Goal: Task Accomplishment & Management: Use online tool/utility

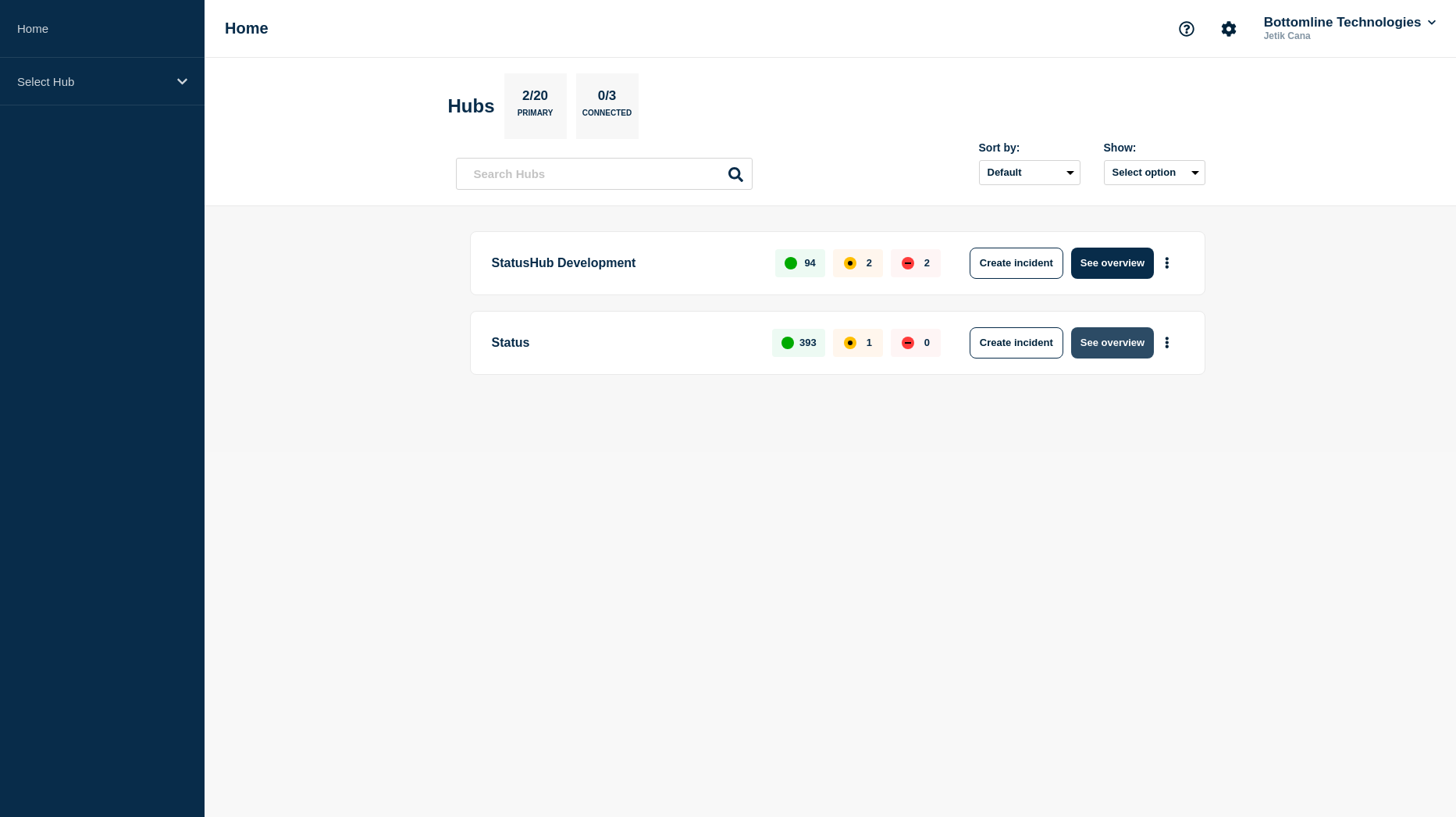
click at [1120, 347] on button "See overview" at bounding box center [1112, 342] width 83 height 31
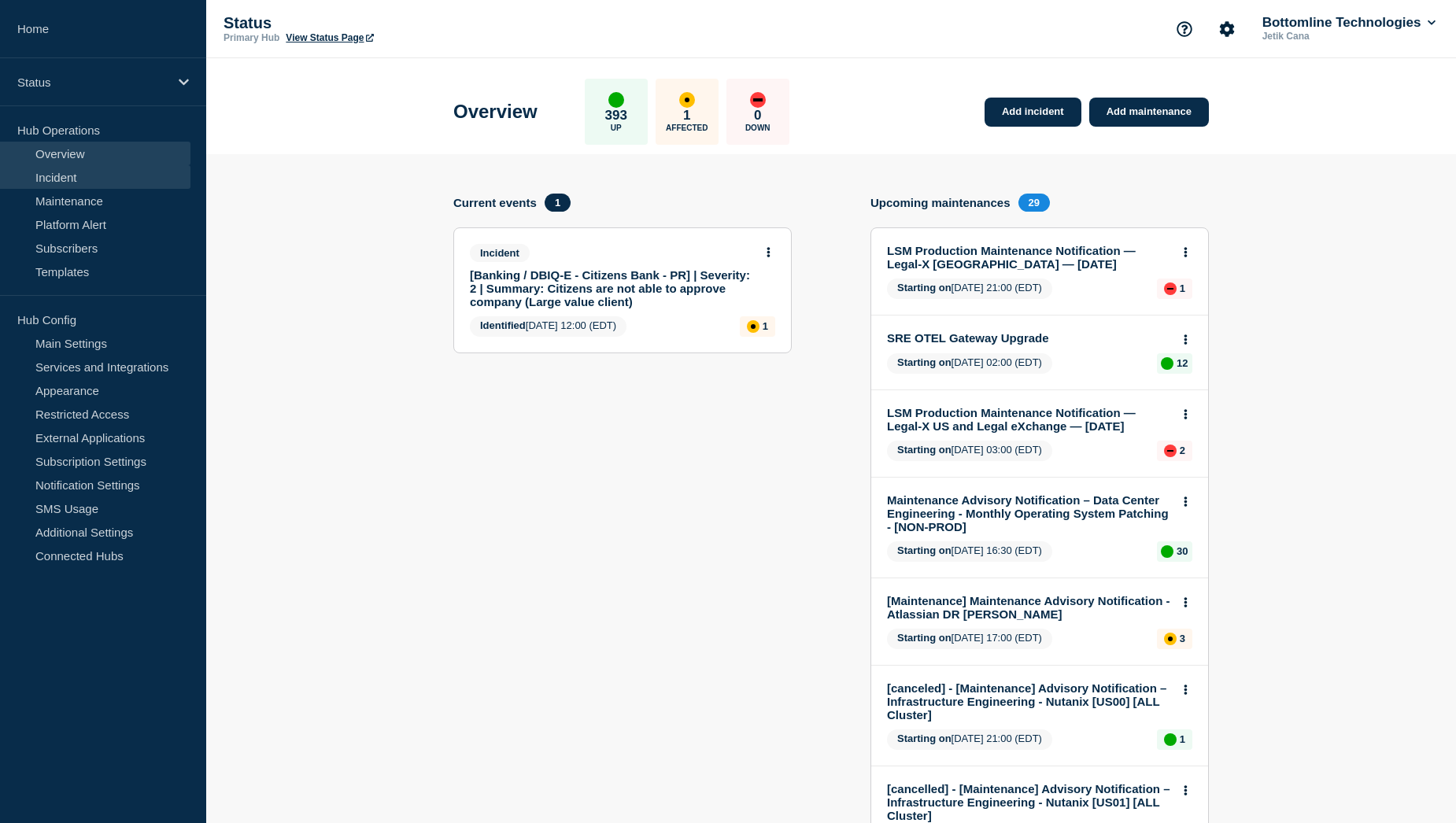
click at [92, 180] on link "Incident" at bounding box center [95, 177] width 191 height 24
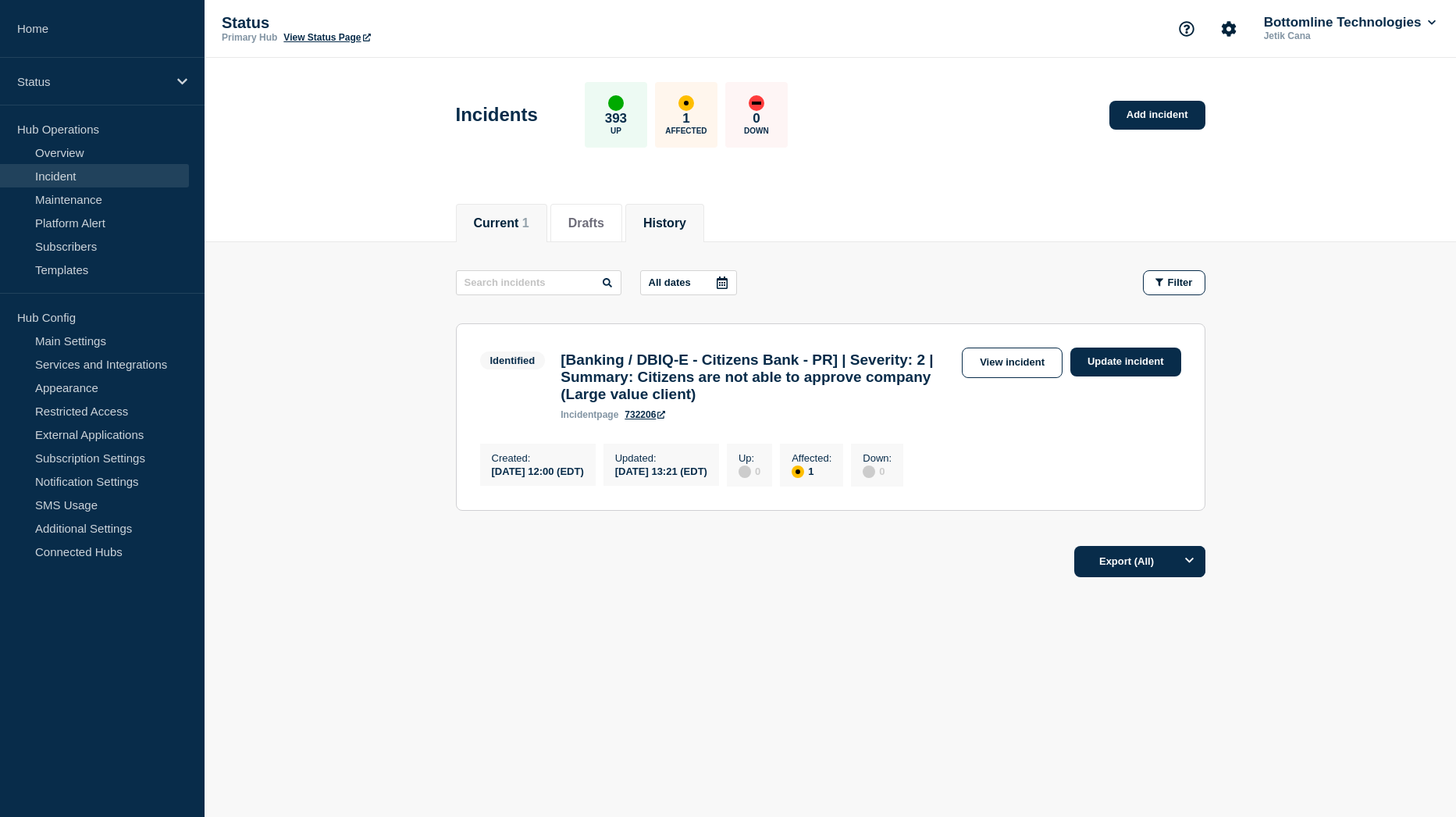
click at [679, 228] on button "History" at bounding box center [664, 223] width 43 height 14
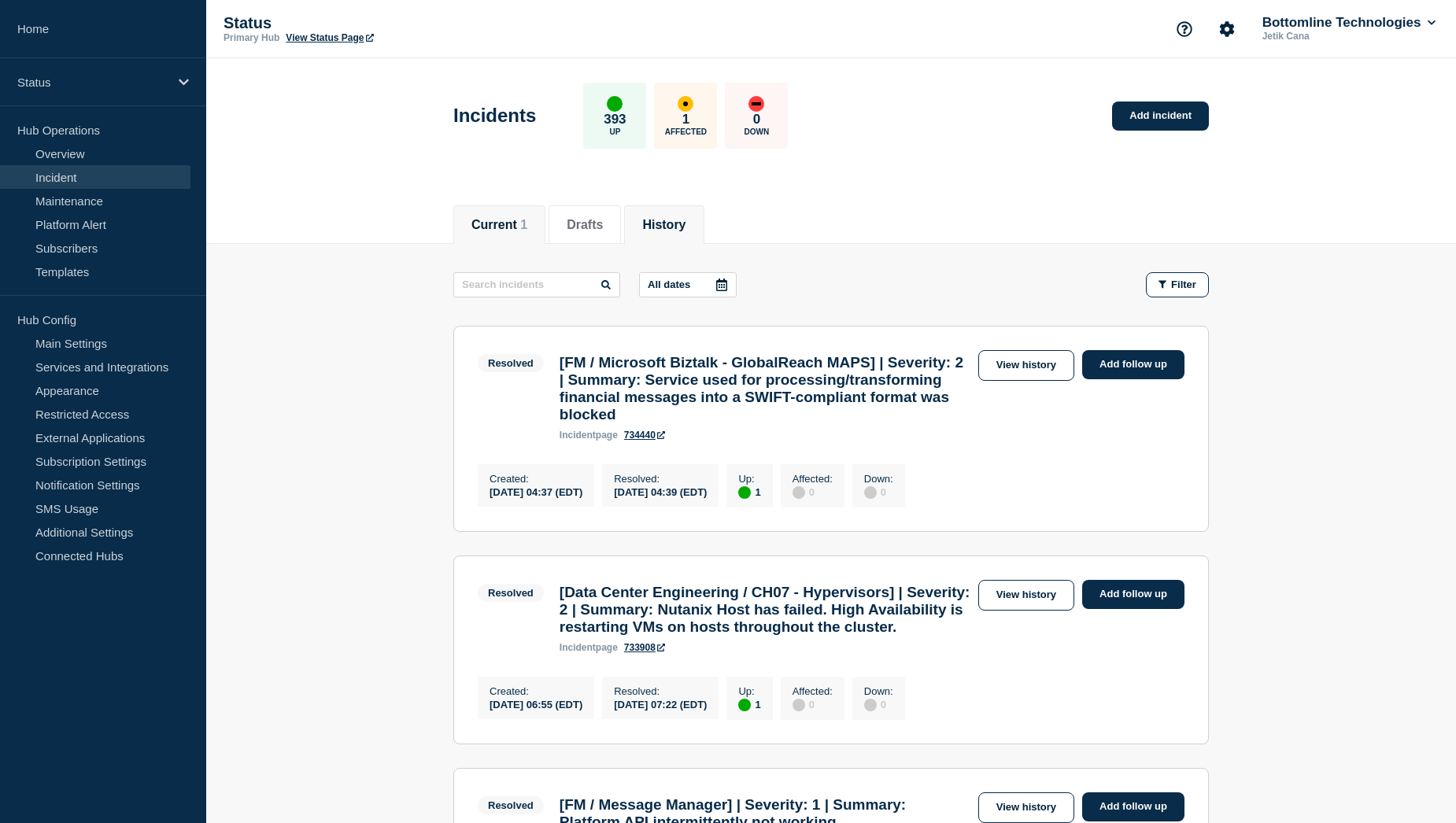
click at [515, 222] on button "Current 1" at bounding box center [499, 224] width 56 height 14
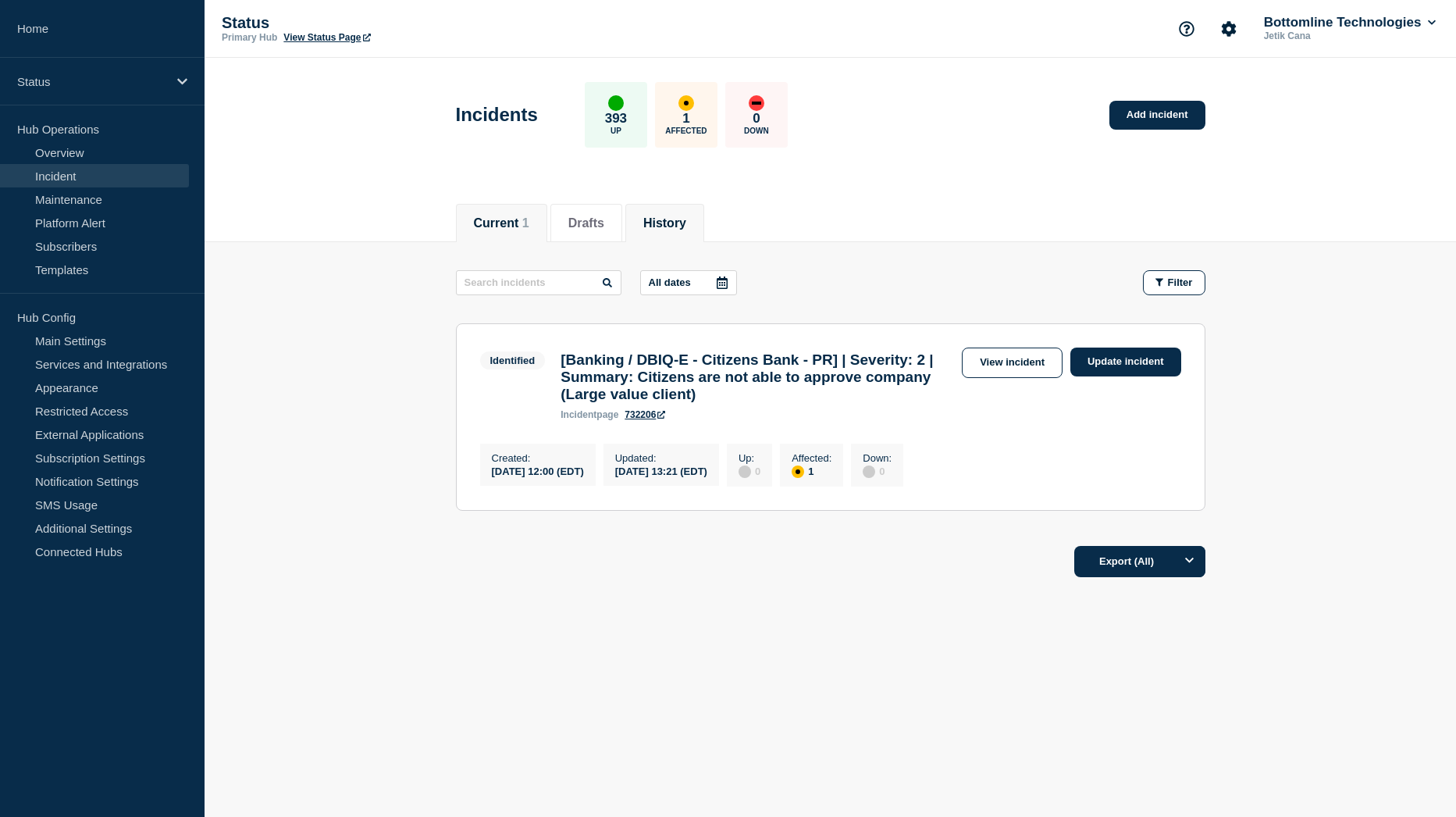
click at [686, 229] on button "History" at bounding box center [664, 223] width 43 height 14
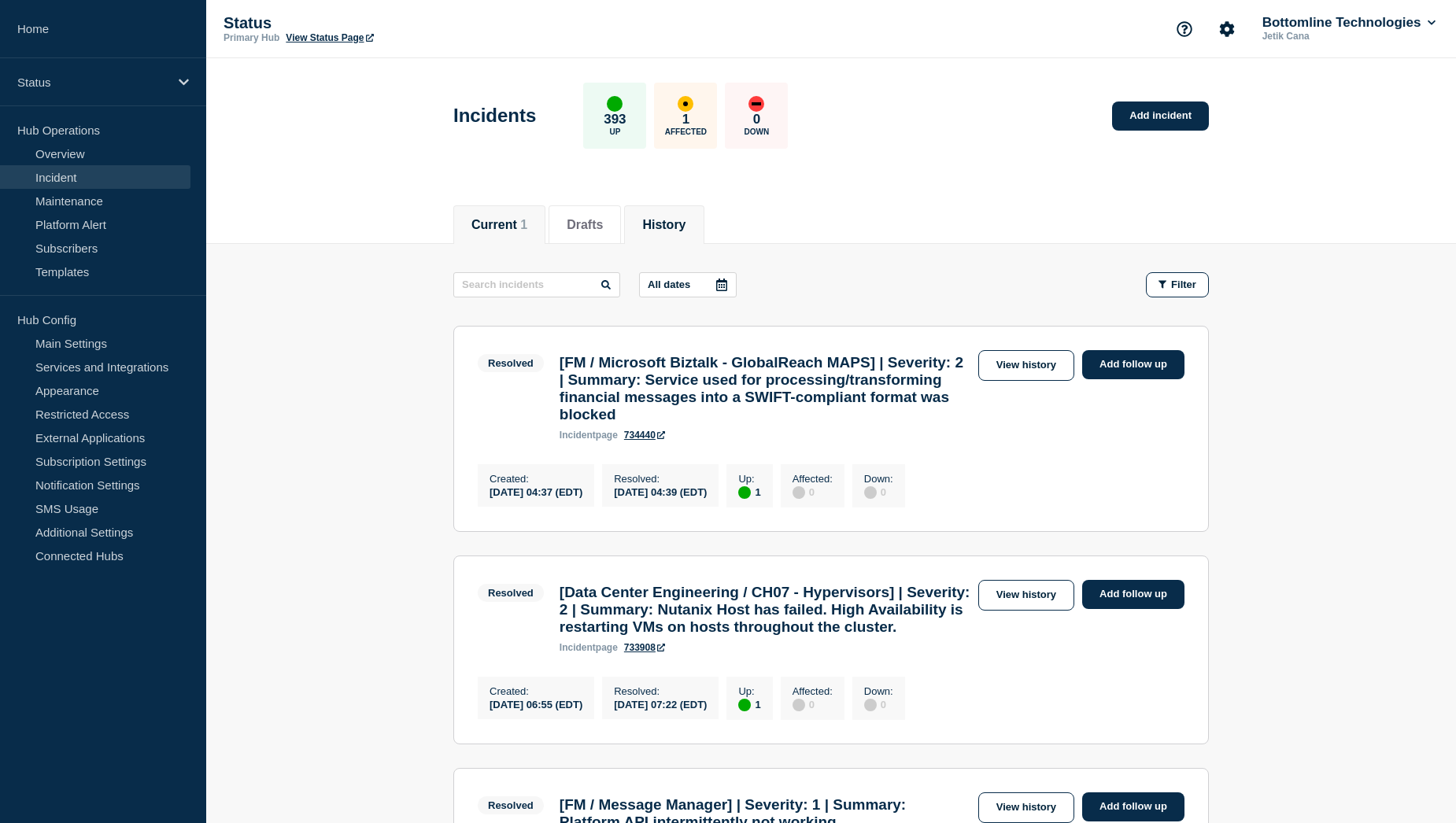
click at [498, 228] on button "Current 1" at bounding box center [499, 224] width 56 height 14
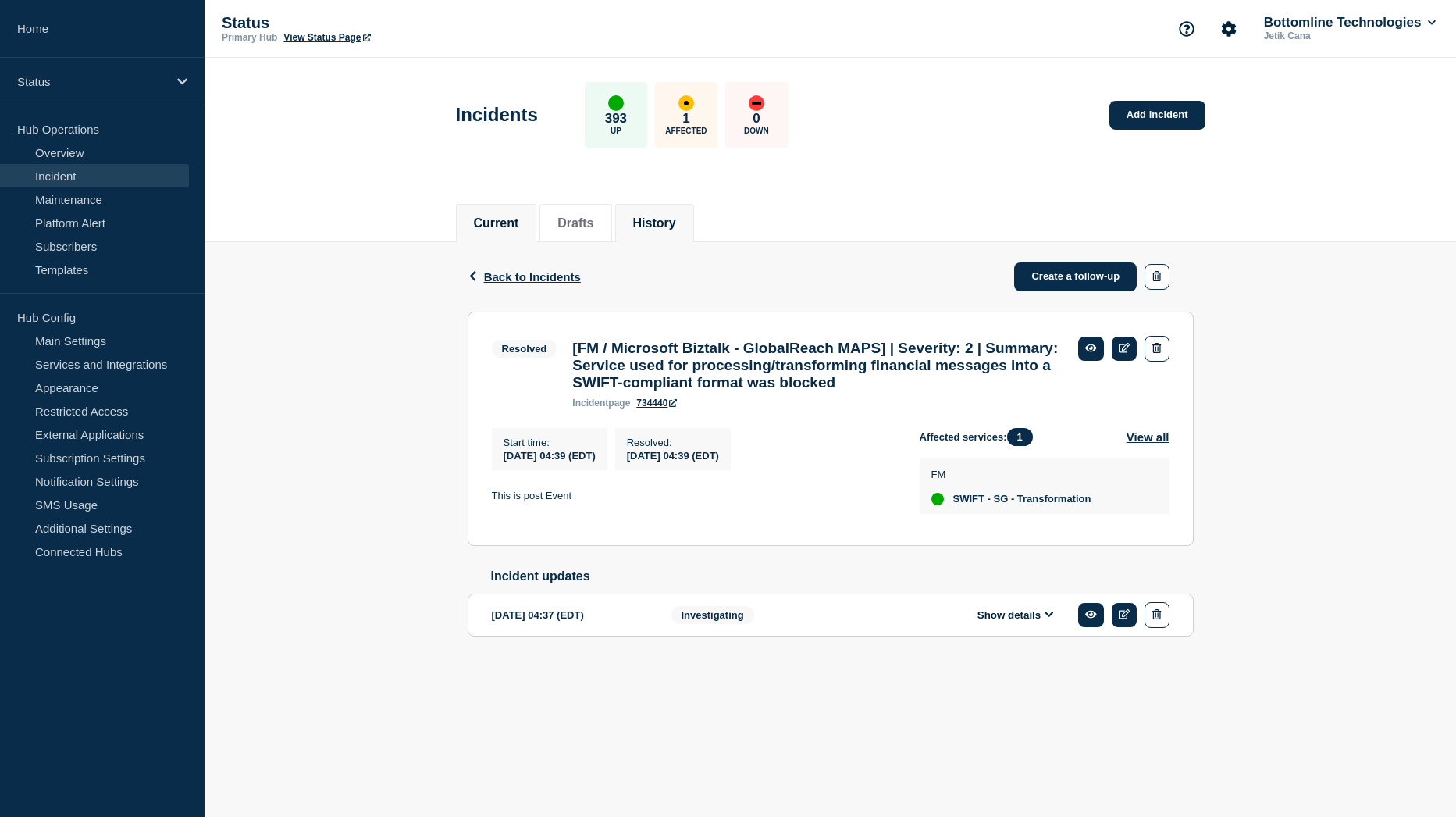
click at [514, 216] on button "Current" at bounding box center [496, 223] width 45 height 14
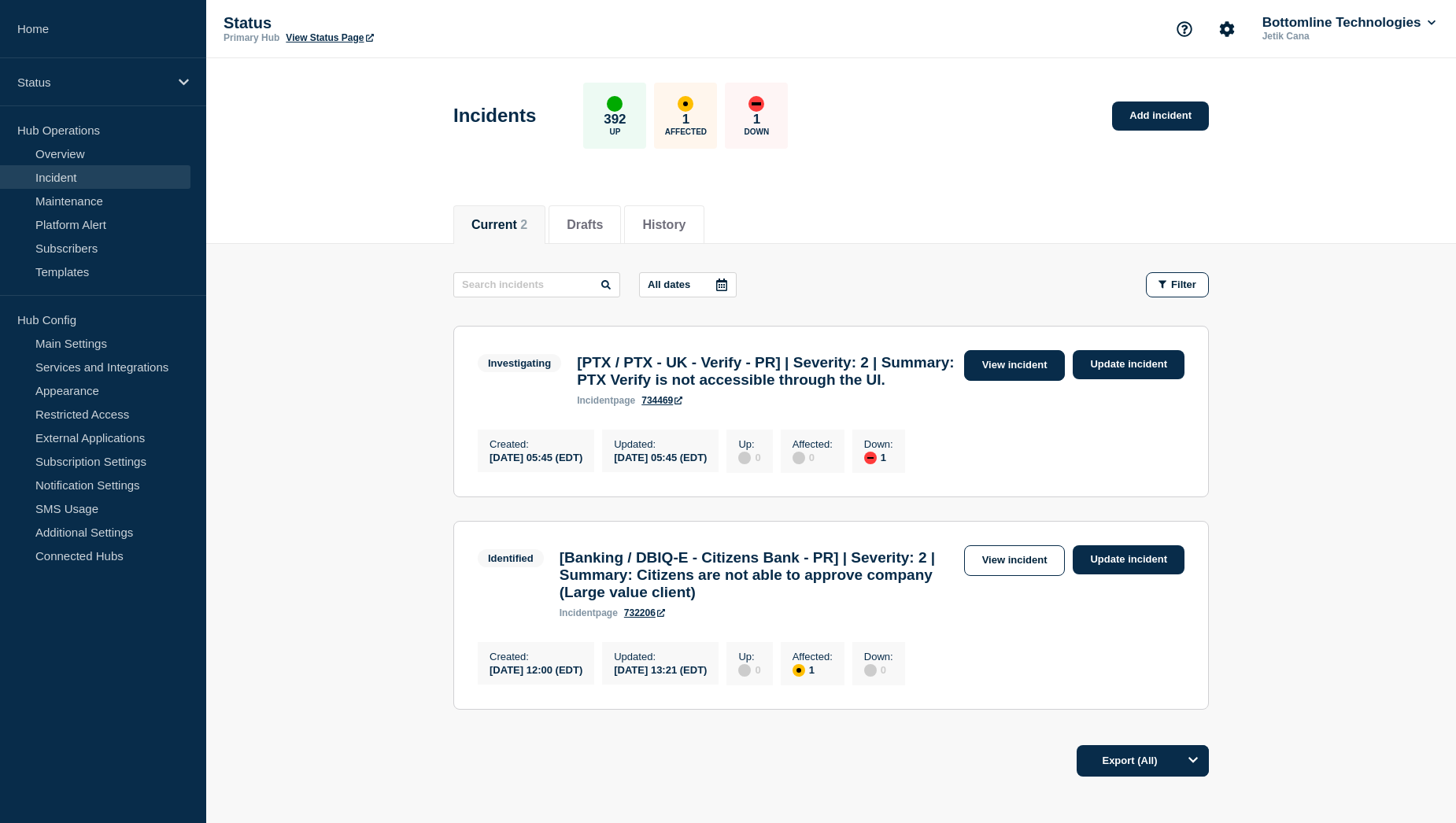
click at [984, 368] on link "View incident" at bounding box center [1015, 365] width 101 height 30
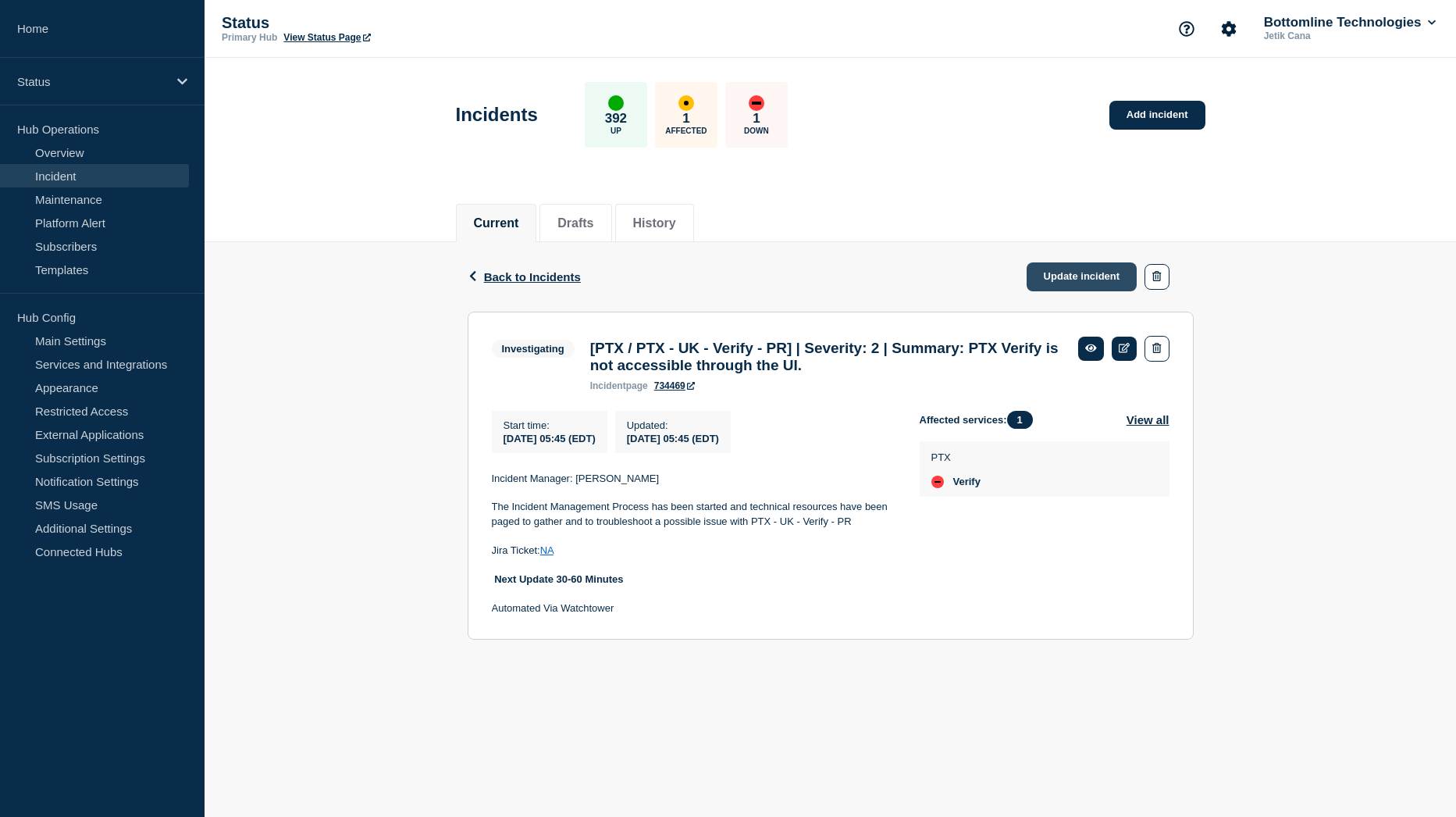
click at [1096, 270] on link "Update incident" at bounding box center [1082, 277] width 111 height 29
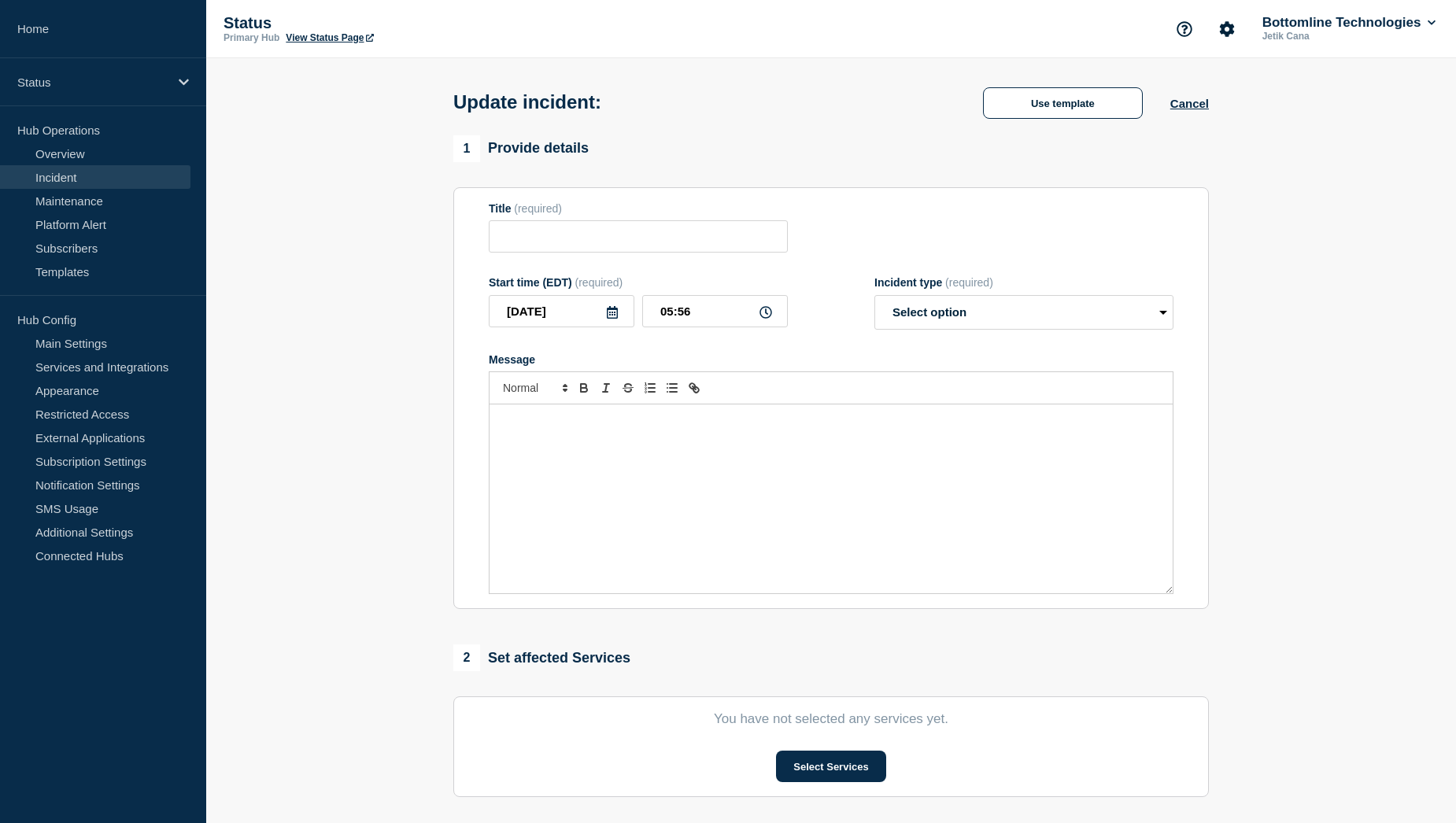
type input "[PTX / PTX - UK - Verify - PR] | Severity: 2 | Summary: PTX Verify is not acces…"
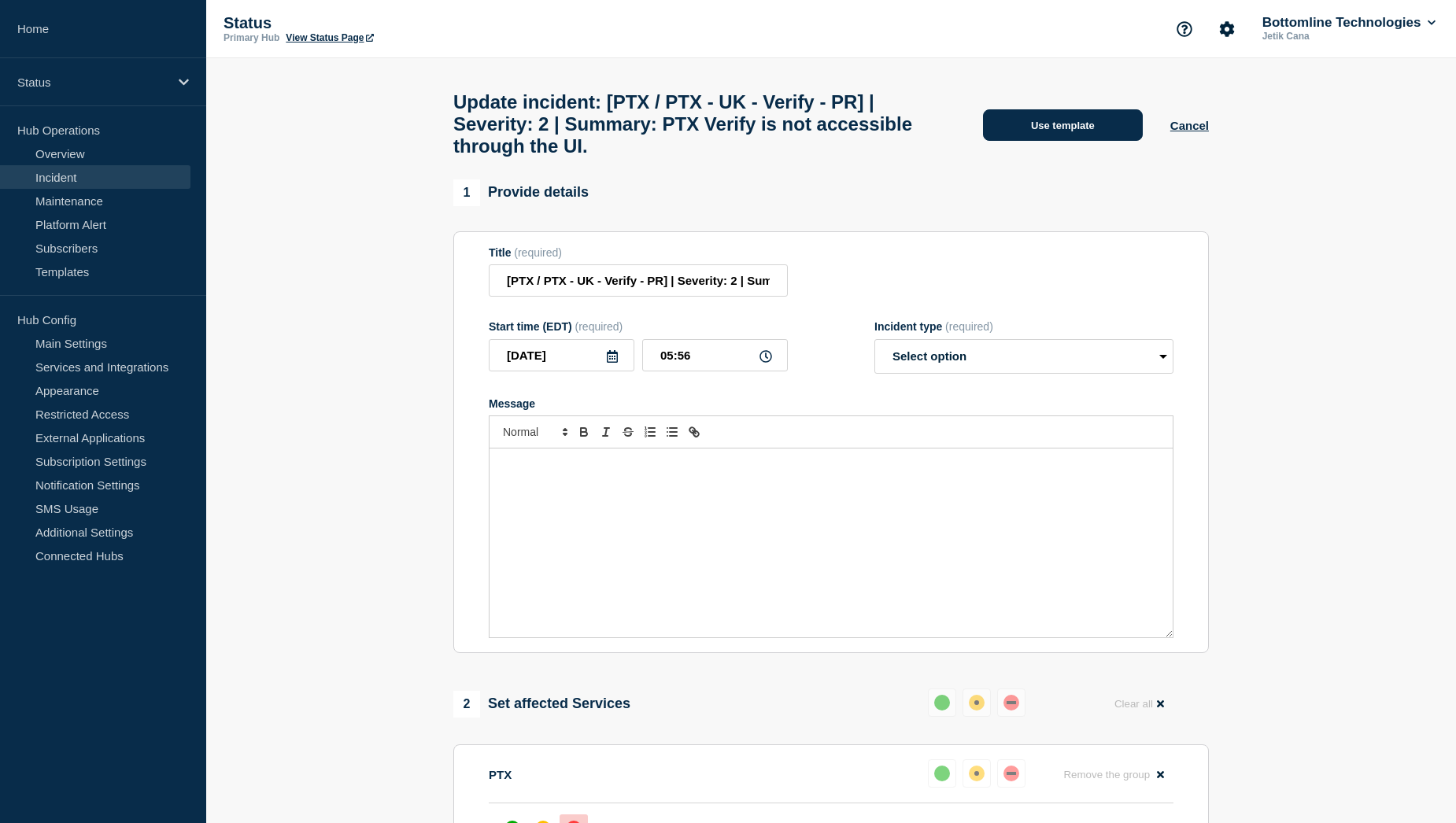
click at [1075, 127] on button "Use template" at bounding box center [1063, 125] width 159 height 31
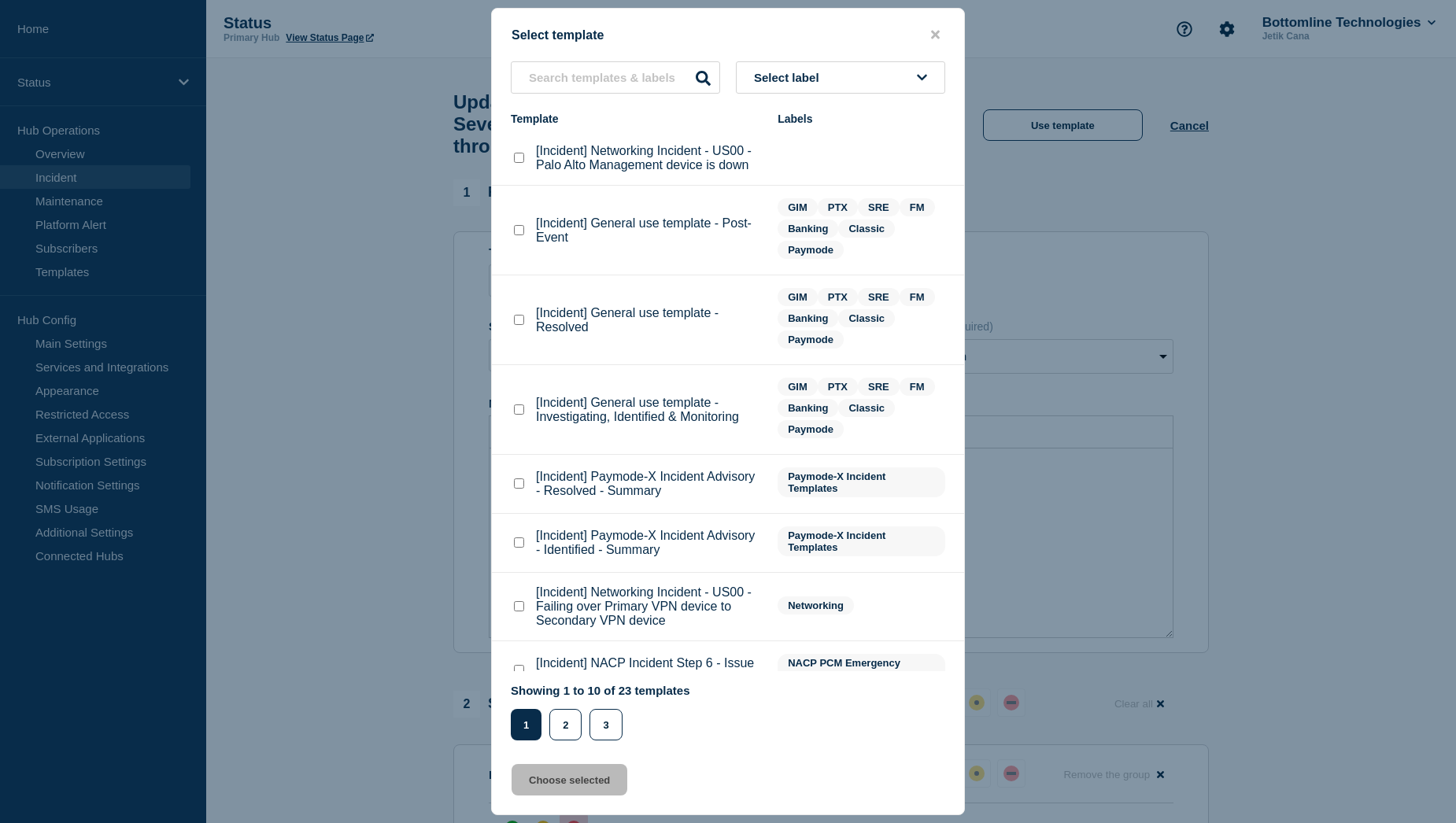
click at [522, 411] on checkbox"] "[Incident] General use template - Investigating, Identified & Monitoring checkb…" at bounding box center [519, 410] width 10 height 10
checkbox checkbox"] "true"
click at [587, 784] on button "Choose selected" at bounding box center [569, 779] width 116 height 31
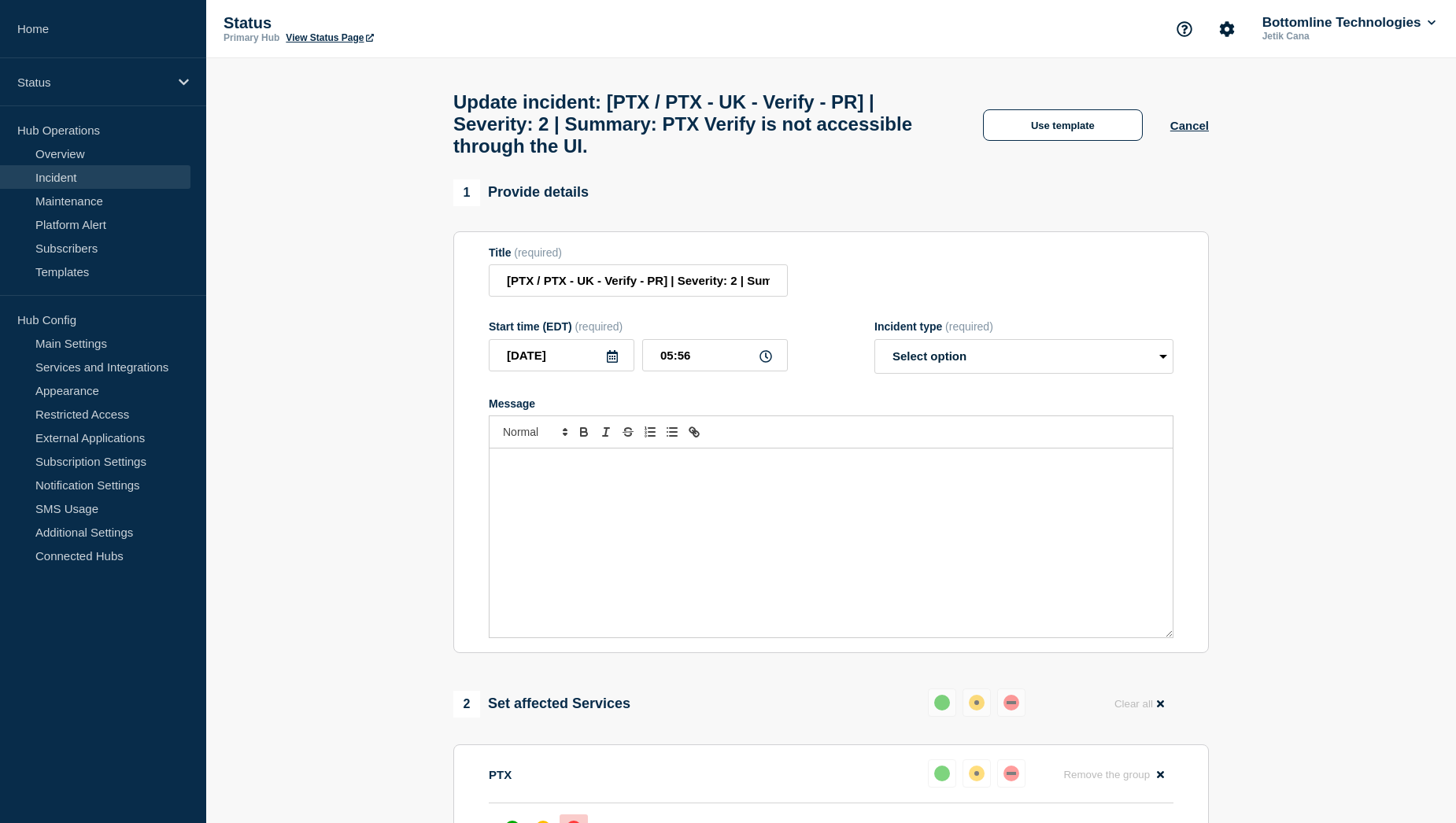
select select "investigating"
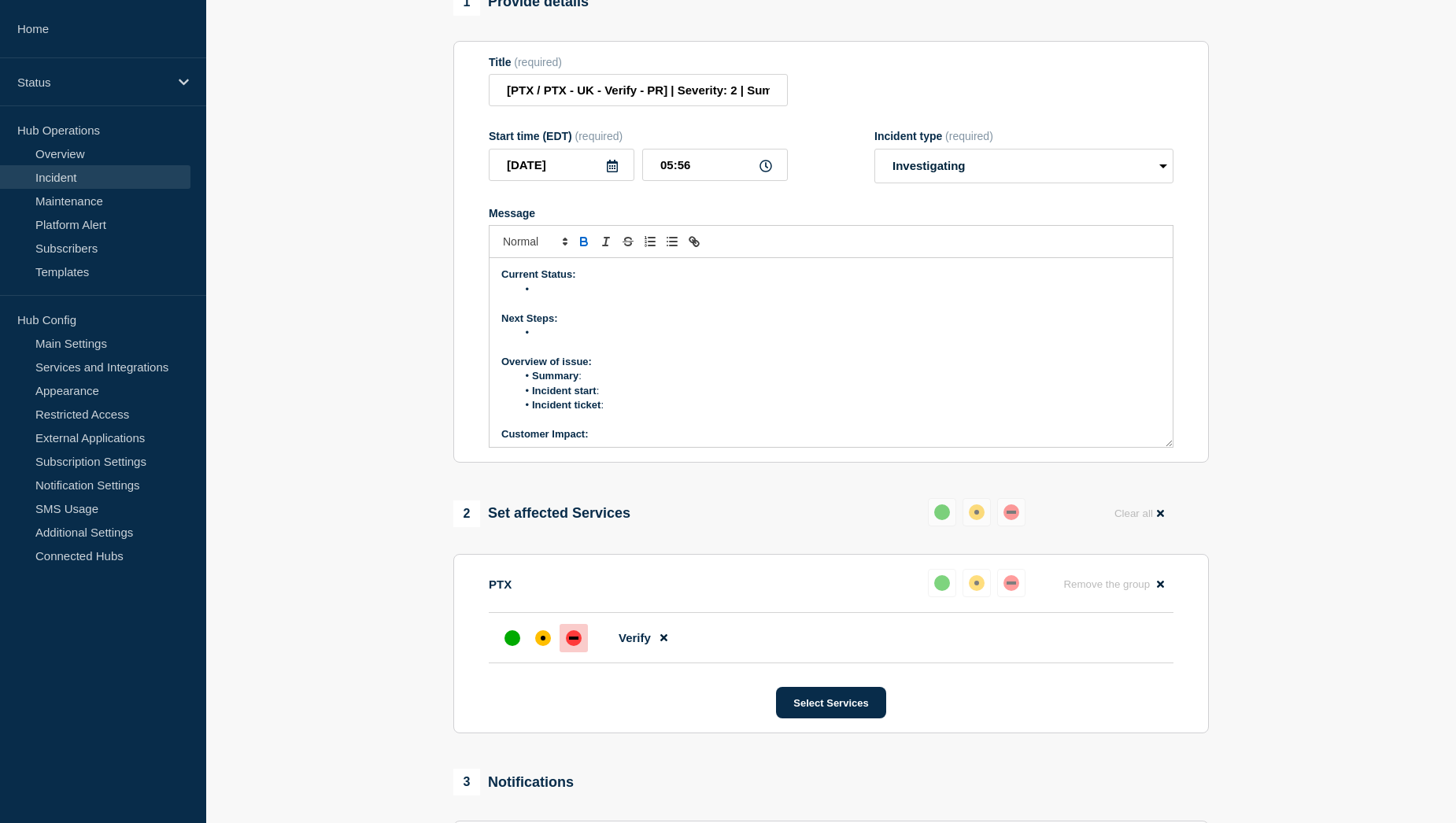
scroll to position [236, 0]
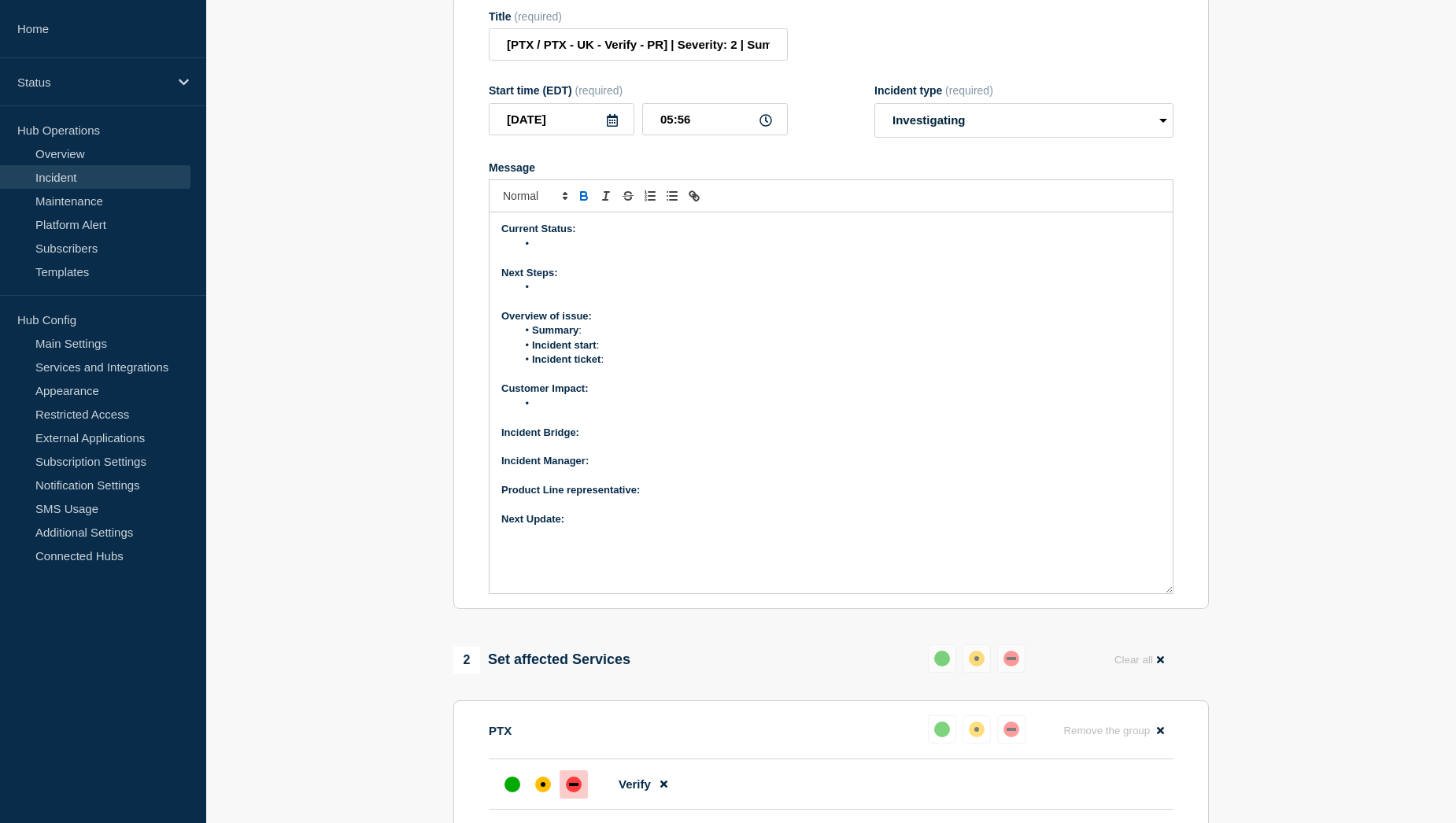
drag, startPoint x: 1169, startPoint y: 407, endPoint x: 1179, endPoint y: 600, distance: 193.3
click at [1179, 600] on section "Title (required) [PTX / PTX - UK - Verify - PR] | Severity: 2 | Summary: PTX Ve…" at bounding box center [832, 302] width 756 height 615
click at [596, 526] on p "Next Update:" at bounding box center [831, 519] width 660 height 14
click at [707, 498] on p "Product Line representative:" at bounding box center [831, 490] width 660 height 14
click at [612, 468] on p "Incident Manager:" at bounding box center [831, 460] width 660 height 14
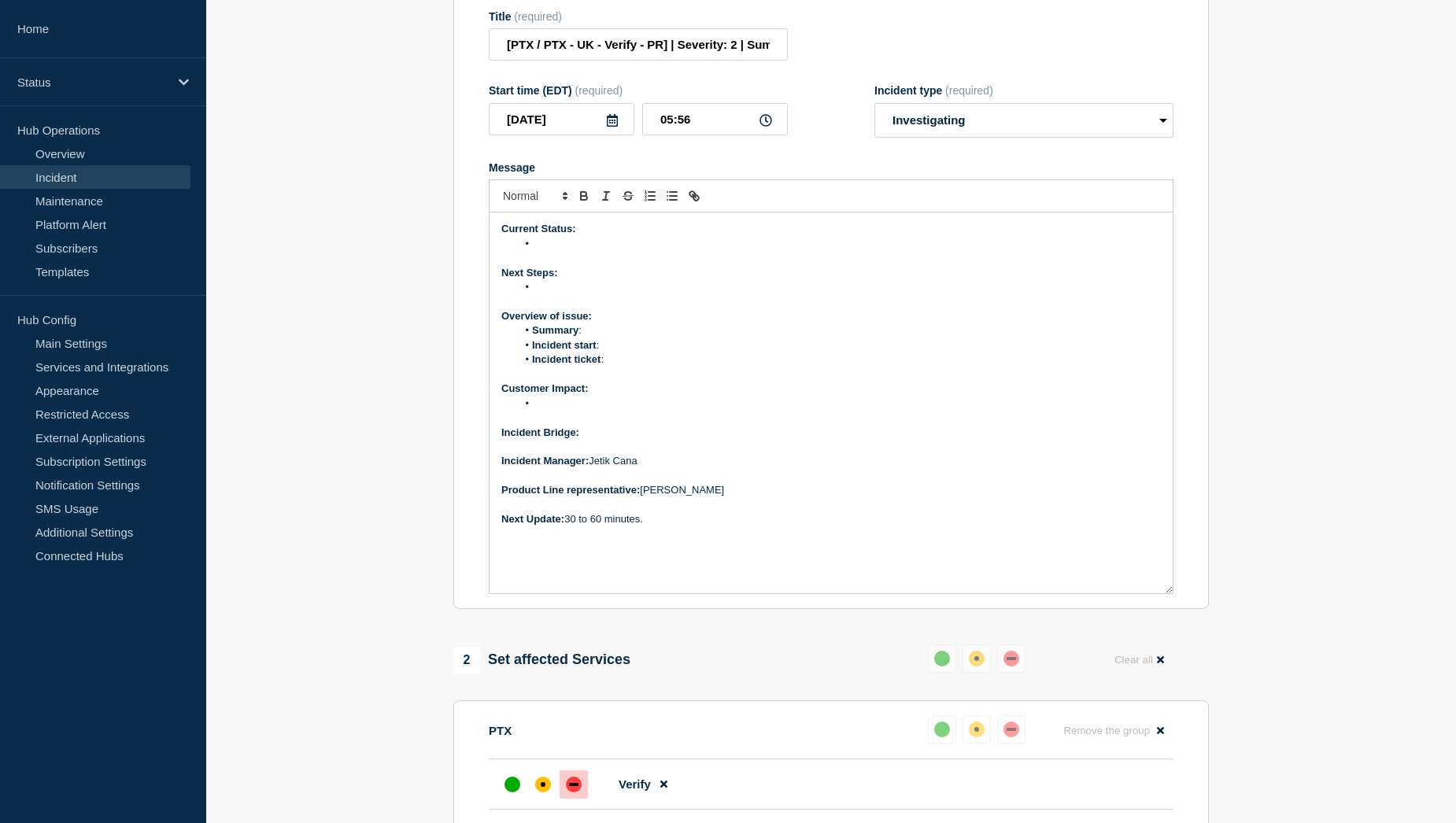
click at [614, 440] on p "Incident Bridge:" at bounding box center [831, 433] width 660 height 14
drag, startPoint x: 635, startPoint y: 442, endPoint x: 583, endPoint y: 438, distance: 52.2
click at [583, 438] on p "Incident Bridge: Bridge Link" at bounding box center [831, 433] width 660 height 14
click at [697, 201] on icon "Toggle link" at bounding box center [696, 197] width 6 height 6
paste input "https://teams.microsoft.com/l/meetup-join/19%3ac8f4d759f10f4c34a015776f52f09a00…"
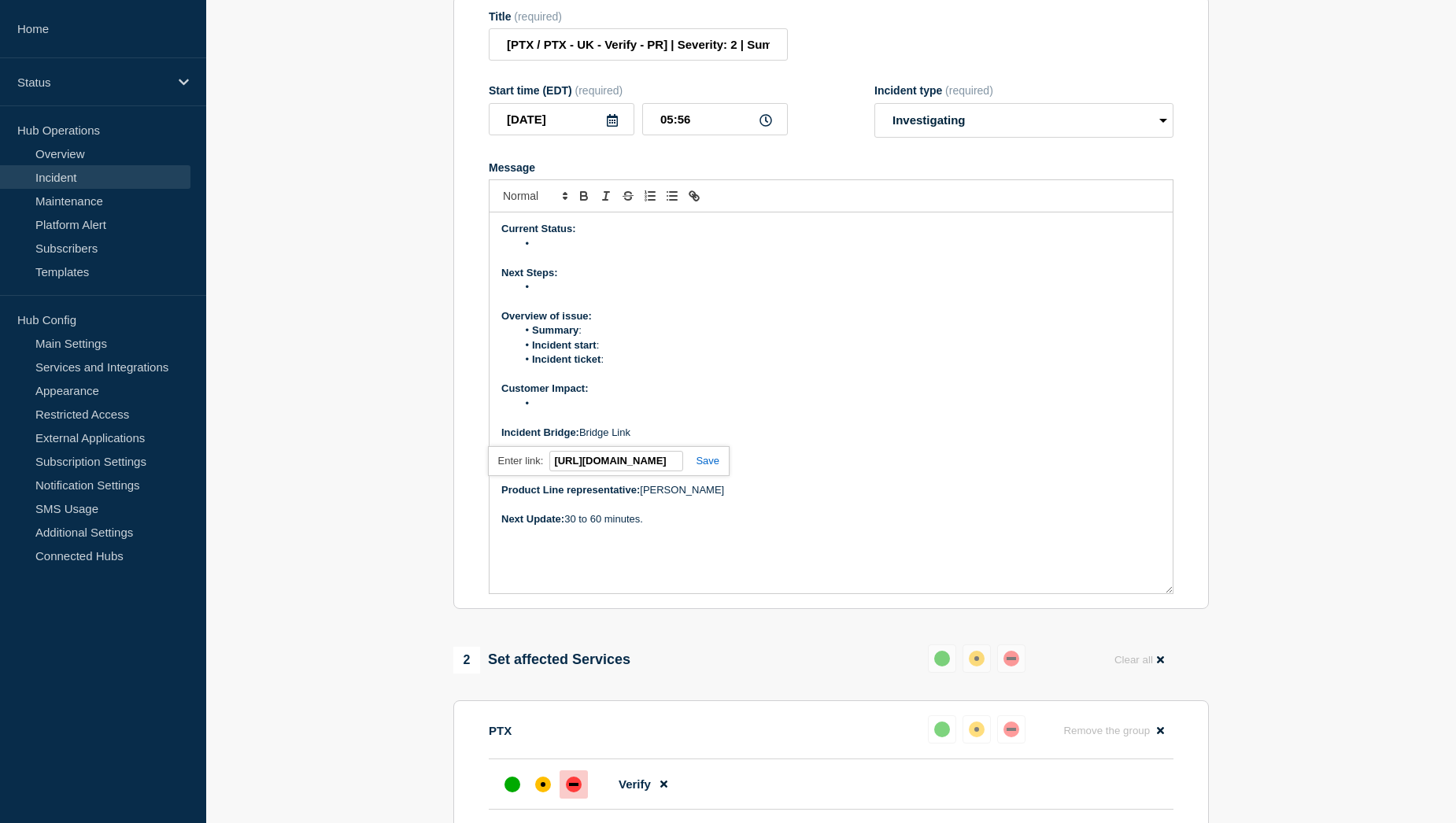
scroll to position [0, 0]
click at [709, 466] on link at bounding box center [701, 460] width 36 height 12
click at [572, 251] on li "Message" at bounding box center [839, 244] width 644 height 14
click at [567, 251] on li "Message" at bounding box center [839, 244] width 644 height 14
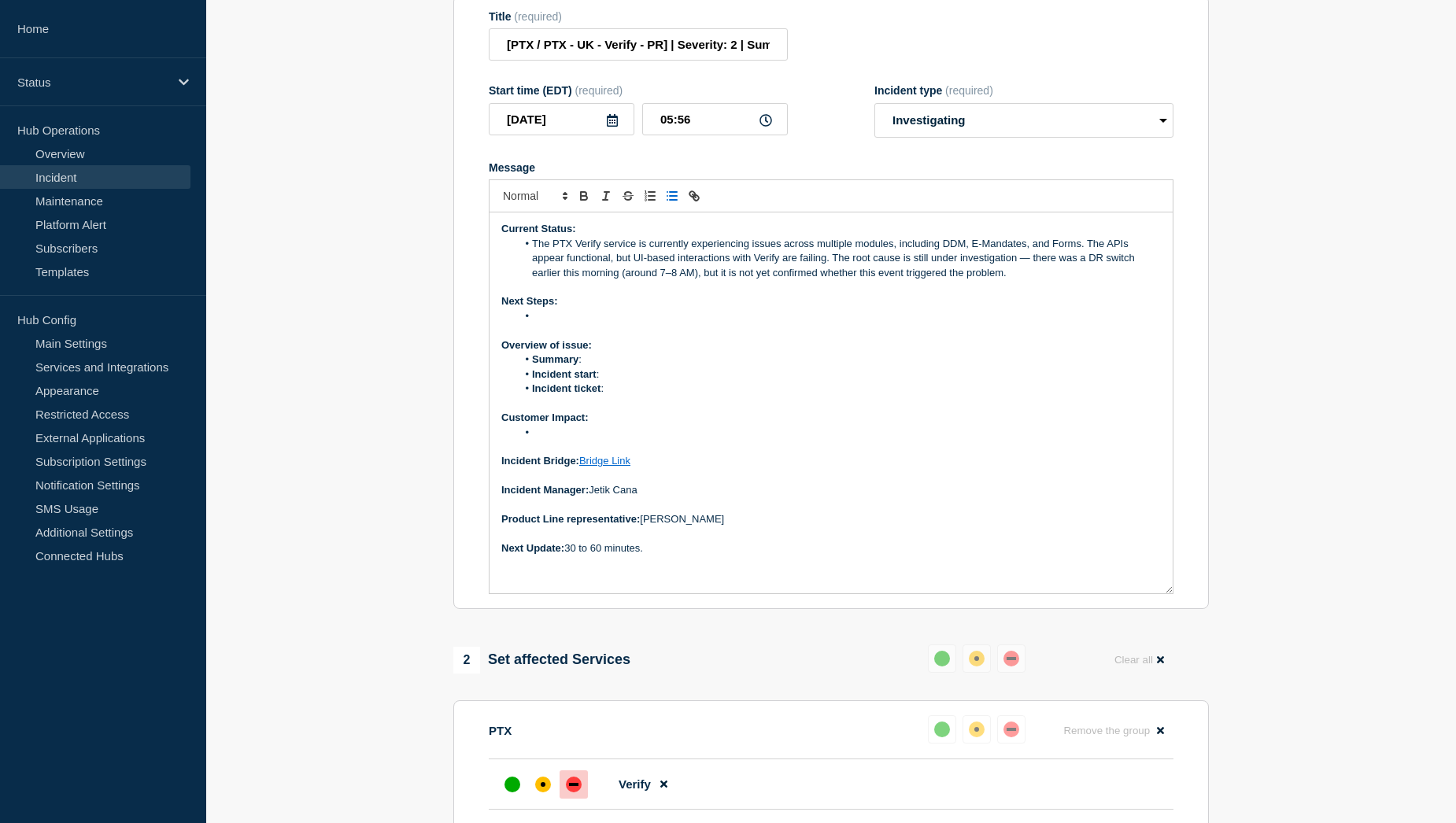
click at [1029, 267] on li "The PTX Verify service is currently experiencing issues across multiple modules…" at bounding box center [839, 258] width 644 height 43
click at [641, 280] on li "The PTX Verify service is currently experiencing issues across multiple modules…" at bounding box center [839, 258] width 644 height 43
click at [555, 323] on li "Message" at bounding box center [839, 316] width 644 height 14
click at [1078, 324] on li "DevOps to investigate the Verify connection failure and review any changes or i…" at bounding box center [839, 316] width 644 height 14
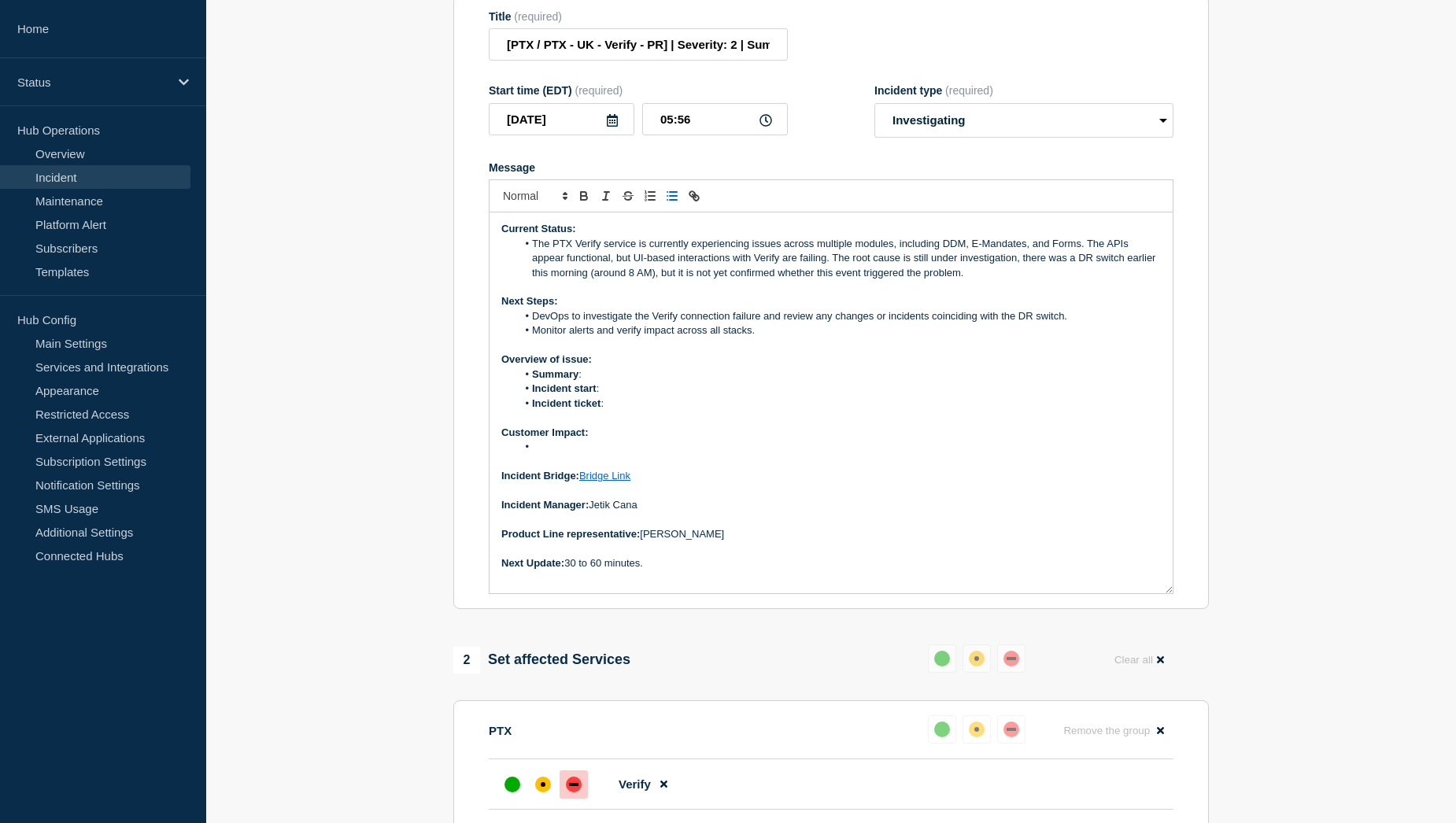
click at [556, 454] on li "Message" at bounding box center [839, 447] width 644 height 14
click at [1040, 454] on li "Customers may be unable to access Verify sign-up pages, edit payer details, or …" at bounding box center [839, 447] width 644 height 14
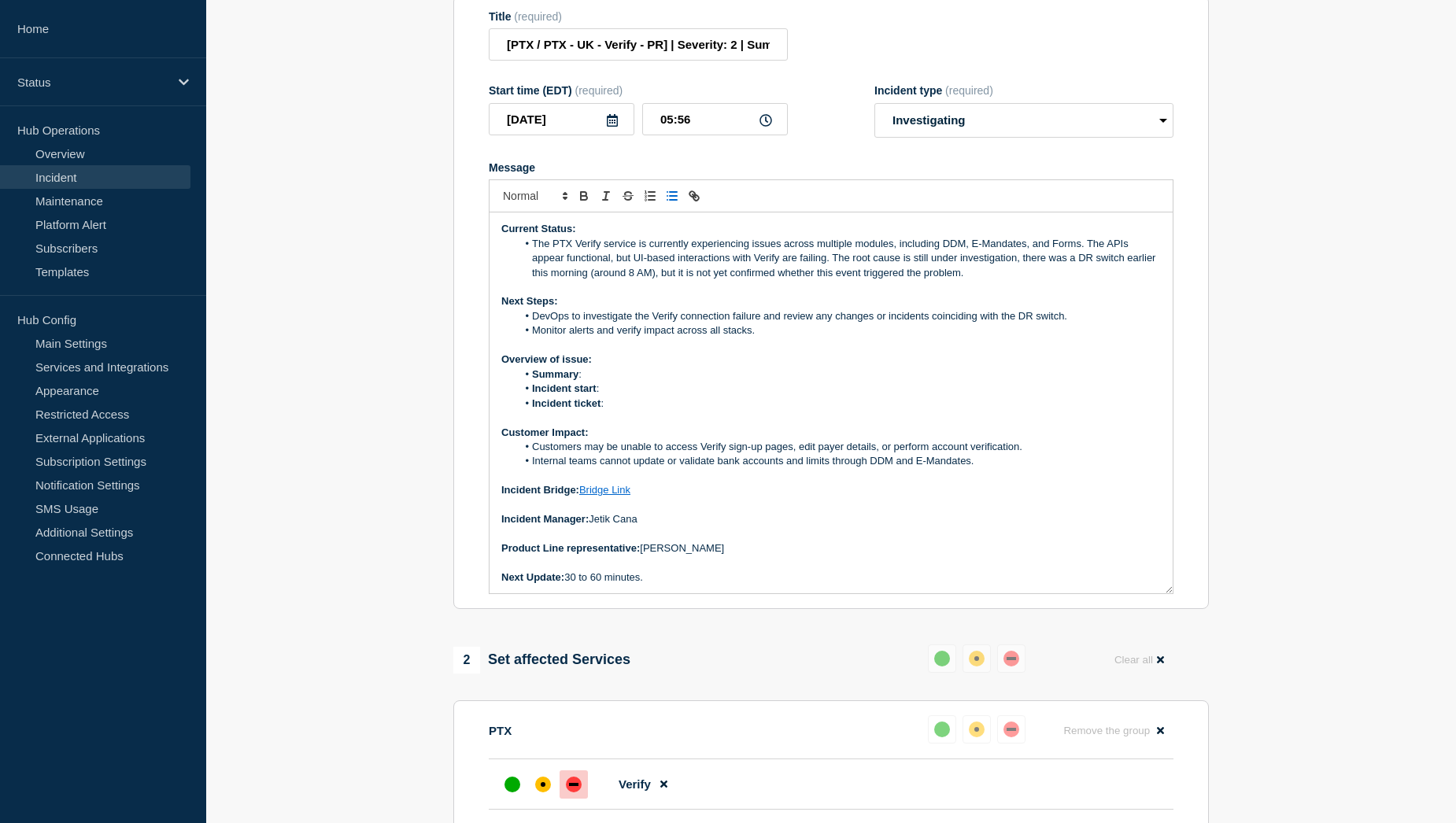
click at [652, 411] on li "Incident ticket :" at bounding box center [839, 403] width 644 height 14
drag, startPoint x: 658, startPoint y: 413, endPoint x: 610, endPoint y: 412, distance: 48.0
click at [610, 411] on li "Incident ticket : WT-60531" at bounding box center [839, 403] width 644 height 14
click at [698, 203] on icon "Toggle link" at bounding box center [694, 196] width 14 height 14
paste input "https://jira.bottomline.tech/browse/"
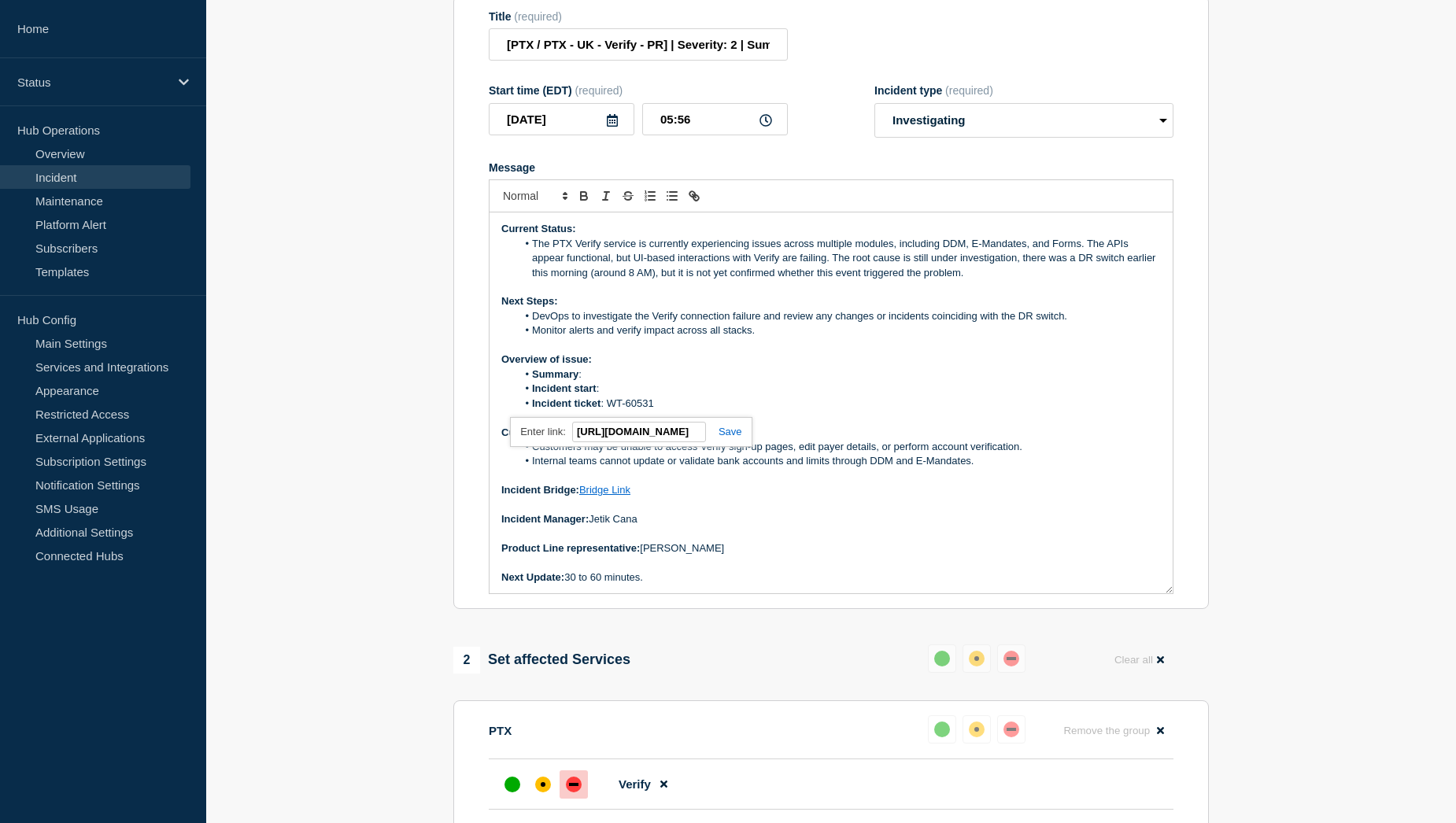
scroll to position [0, 92]
type input "https://jira.bottomline.tech/browse/WT-60531"
click at [731, 438] on link at bounding box center [724, 432] width 36 height 12
click at [645, 395] on li "Incident start :" at bounding box center [839, 389] width 644 height 14
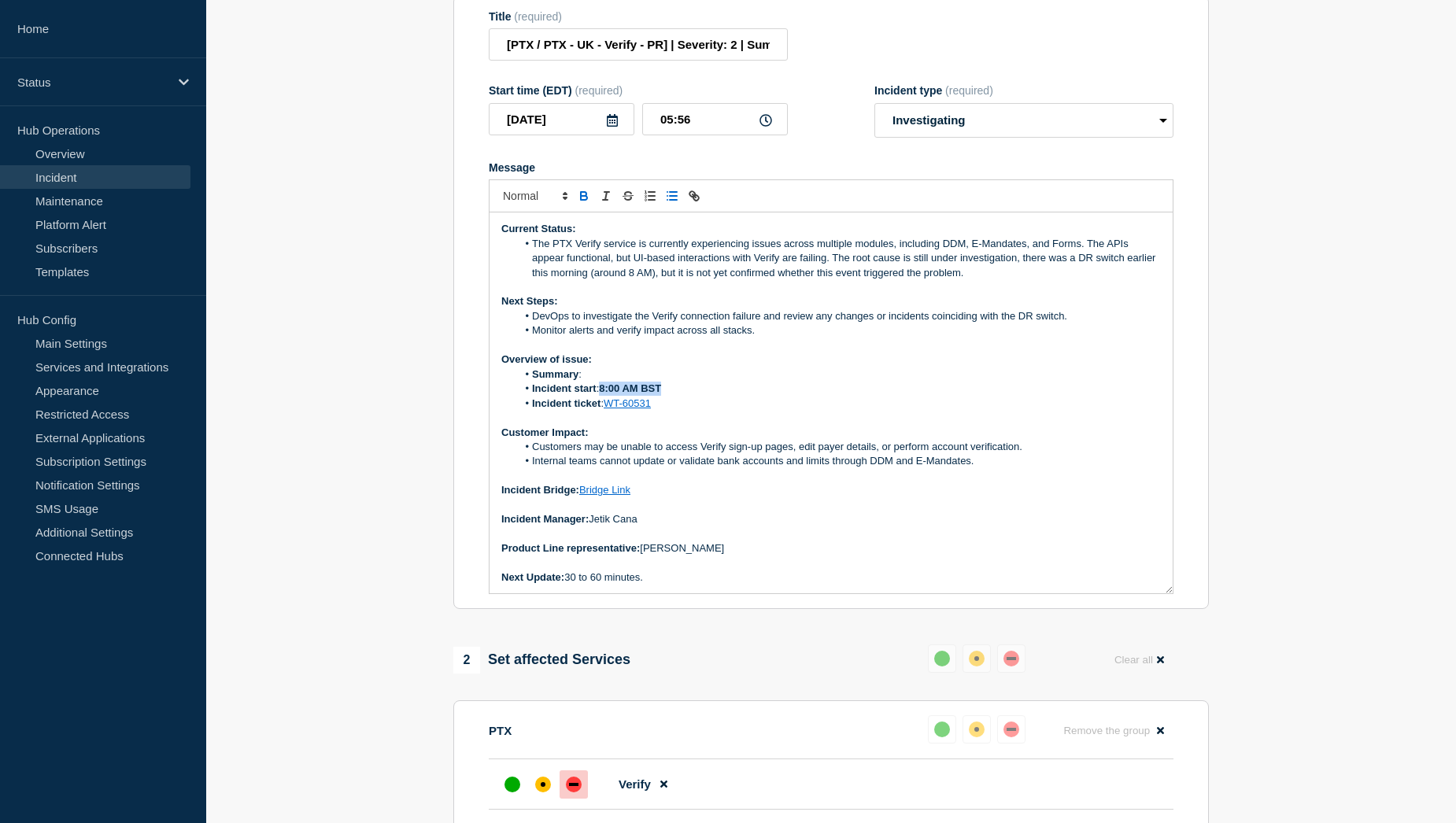
drag, startPoint x: 667, startPoint y: 395, endPoint x: 604, endPoint y: 395, distance: 63.0
click at [604, 395] on li "Incident start : 8:00 AM BST" at bounding box center [839, 389] width 644 height 14
click at [604, 382] on li "Summary :" at bounding box center [839, 374] width 644 height 14
click at [607, 382] on li "Summary :" at bounding box center [839, 374] width 644 height 14
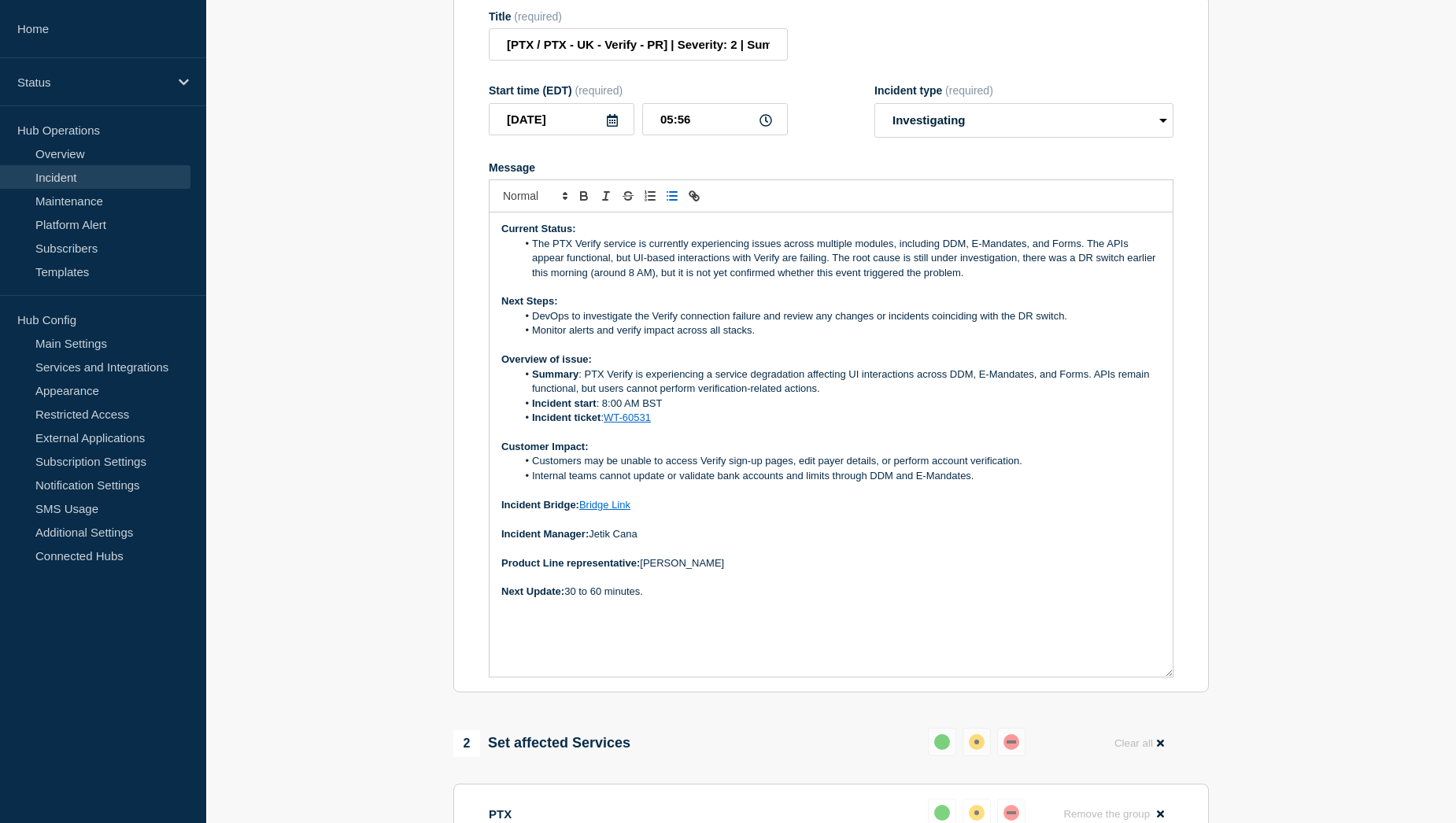
drag, startPoint x: 1167, startPoint y: 598, endPoint x: 1177, endPoint y: 681, distance: 83.6
click at [1177, 681] on section "Title (required) [PTX / PTX - UK - Verify - PR] | Severity: 2 | Summary: PTX Ve…" at bounding box center [832, 344] width 756 height 698
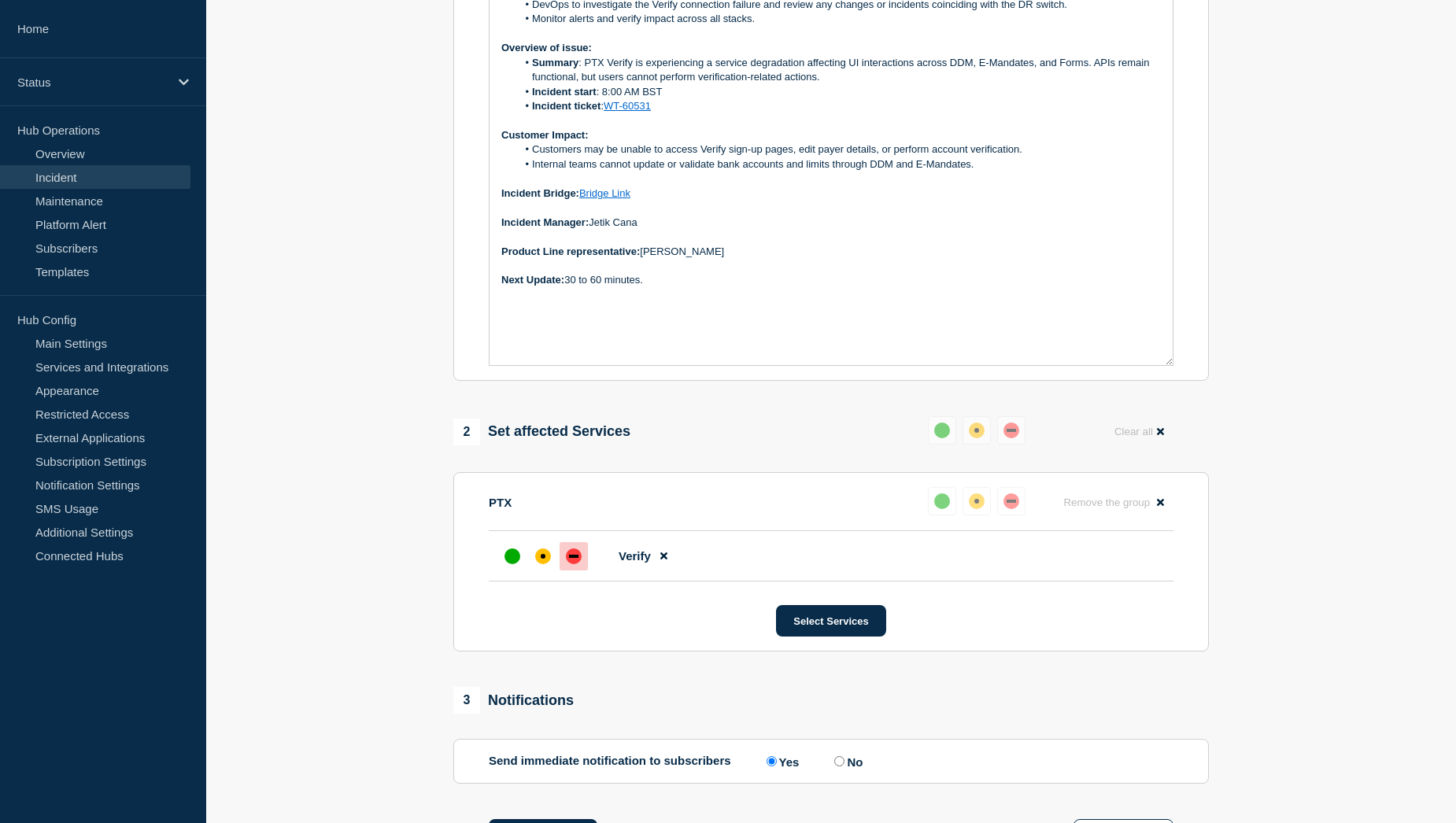
scroll to position [551, 0]
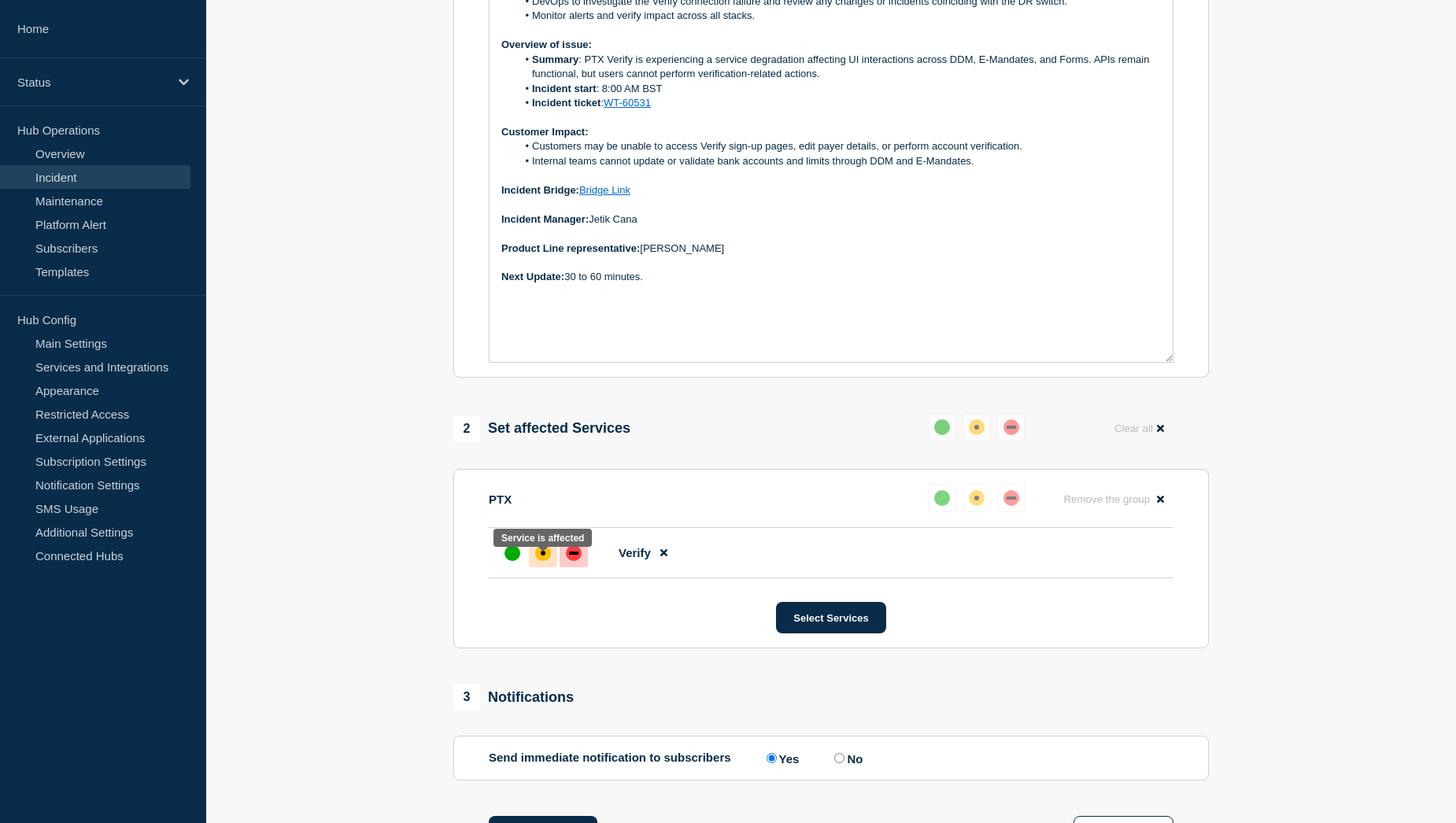
click at [542, 556] on div "affected" at bounding box center [543, 553] width 5 height 5
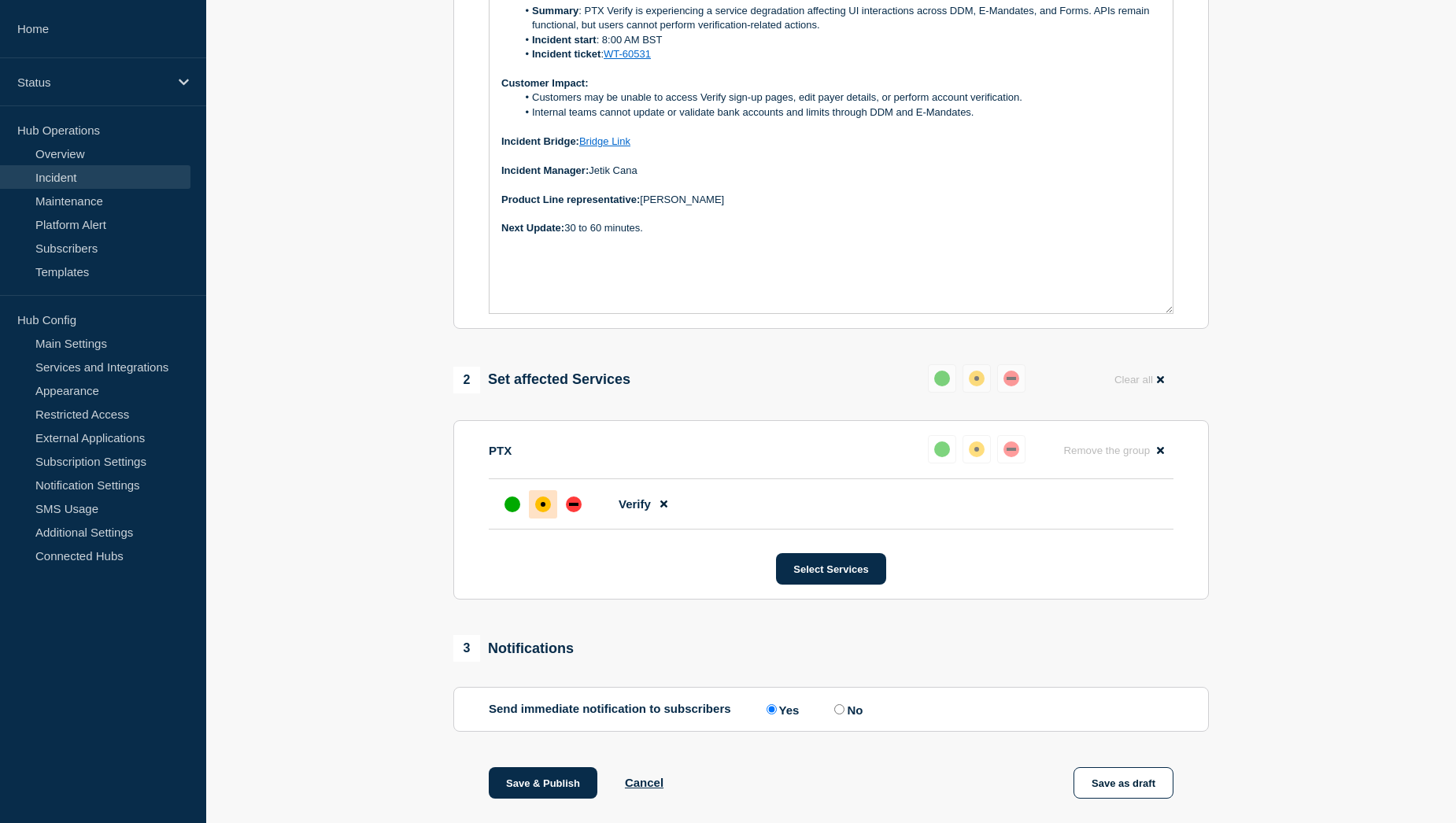
scroll to position [625, 0]
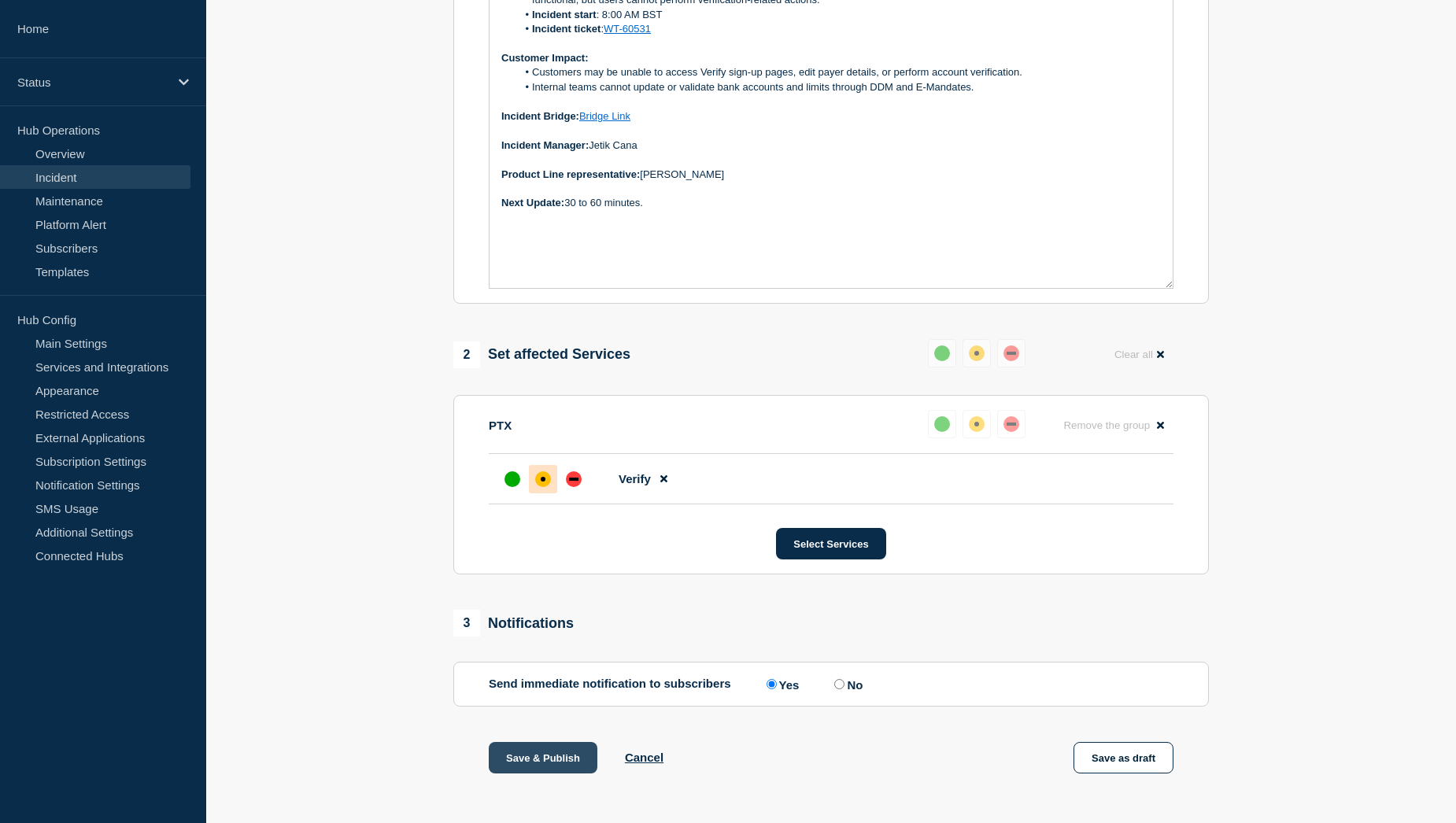
click at [548, 769] on button "Save & Publish" at bounding box center [543, 757] width 109 height 31
